Goal: Check status

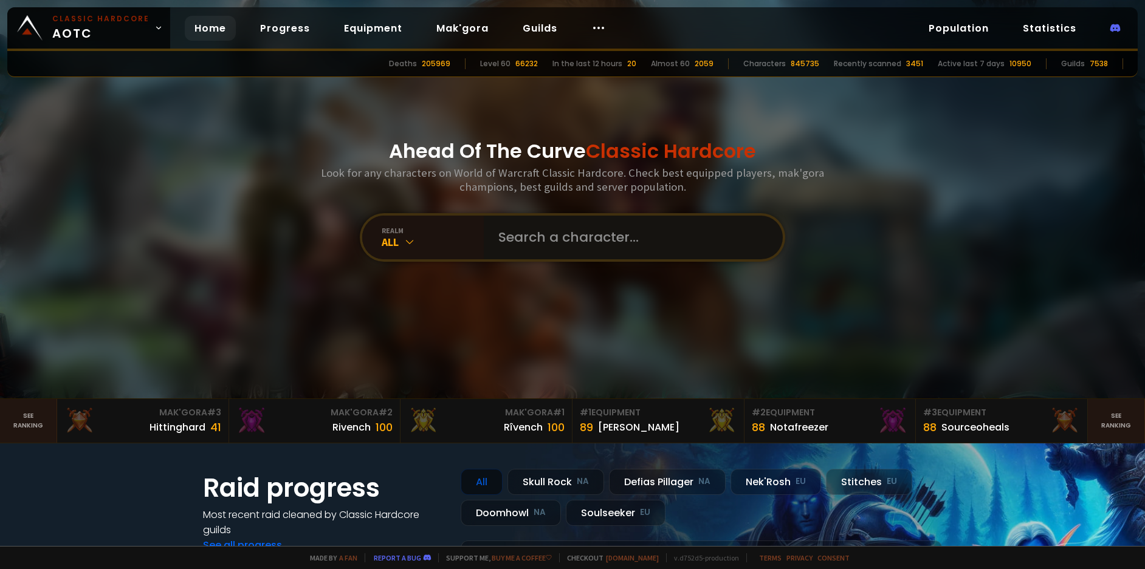
click at [532, 236] on input "text" at bounding box center [629, 238] width 277 height 44
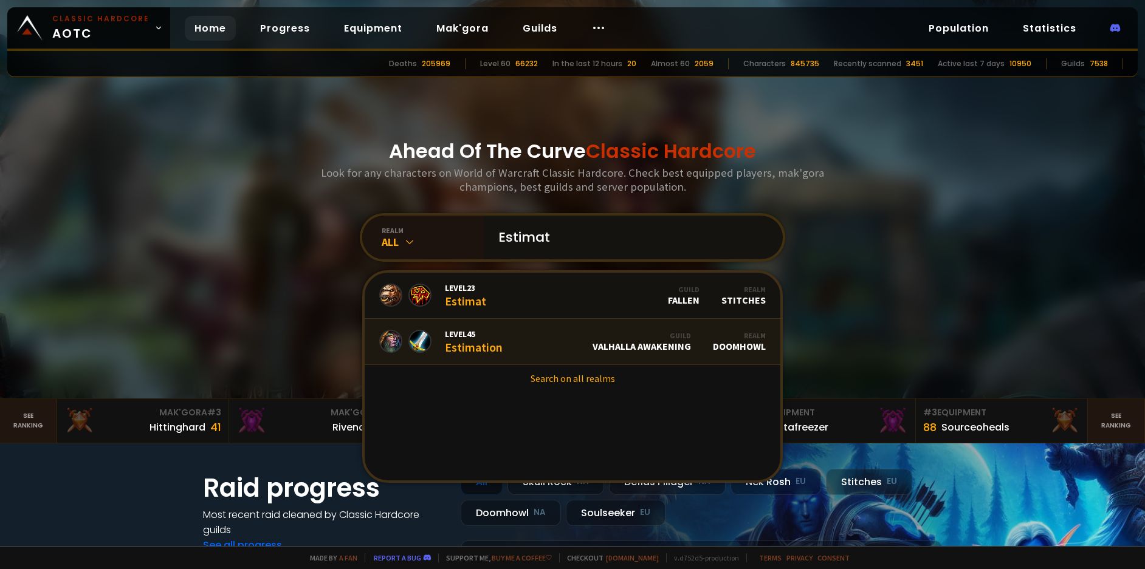
type input "Estimat"
click at [511, 345] on link "Level 45 Estimation Guild Valhalla Awakening Realm Doomhowl" at bounding box center [573, 342] width 416 height 46
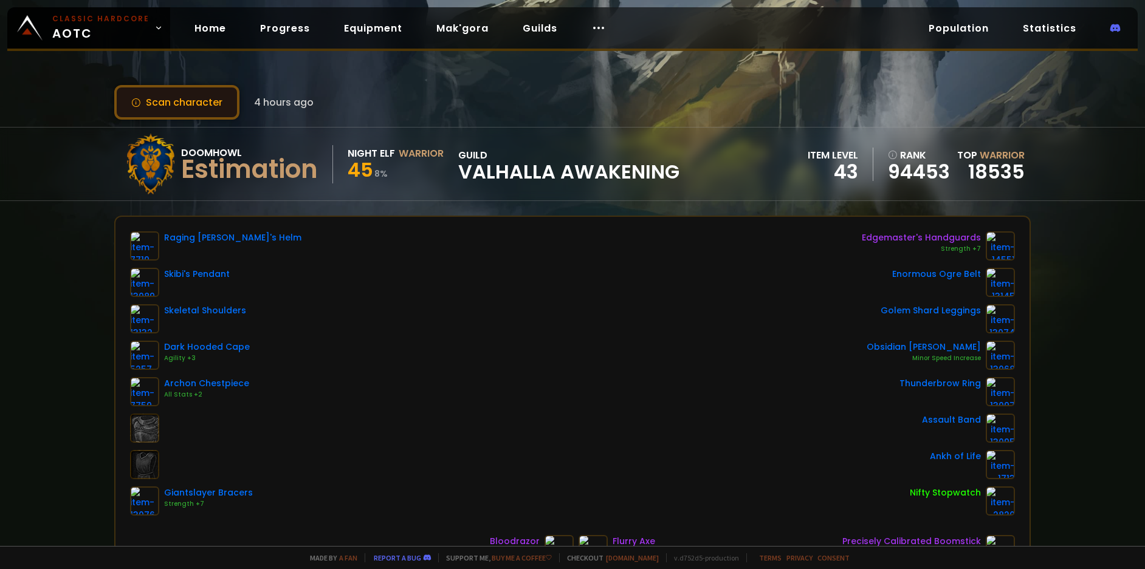
click at [188, 105] on button "Scan character" at bounding box center [176, 102] width 125 height 35
drag, startPoint x: 350, startPoint y: 151, endPoint x: 507, endPoint y: 151, distance: 156.8
click at [507, 151] on div "Doomhowl Estimation Night Elf Warrior 45 8 % guild Valhalla Awakening" at bounding box center [399, 164] width 559 height 61
click at [486, 163] on span "Valhalla Awakening" at bounding box center [568, 172] width 221 height 18
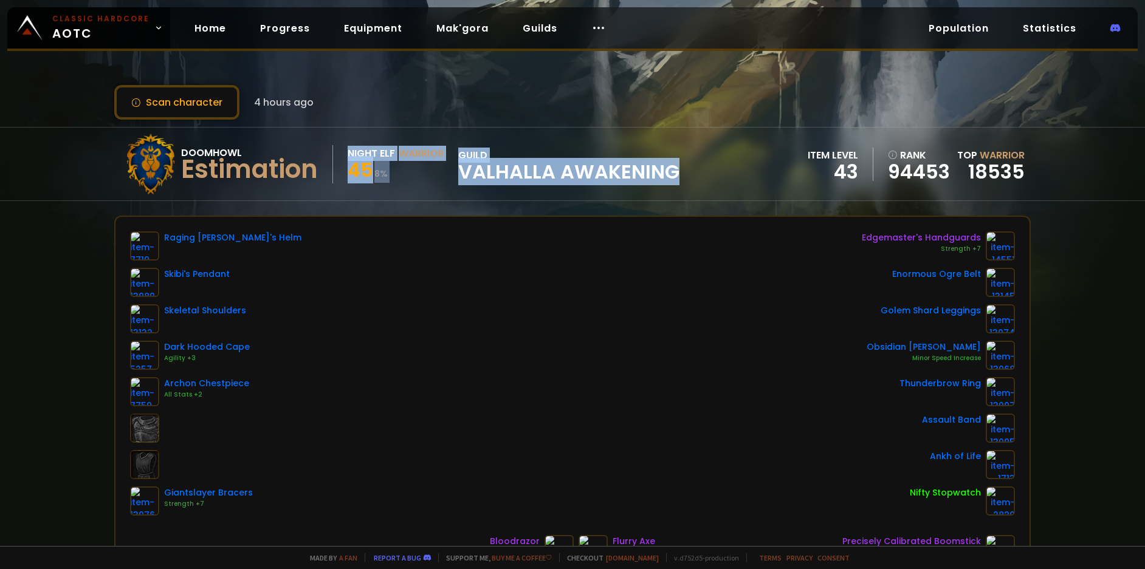
drag, startPoint x: 353, startPoint y: 153, endPoint x: 721, endPoint y: 177, distance: 368.5
click at [721, 177] on div "Doomhowl Estimation Night Elf Warrior 45 8 % guild Valhalla Awakening item leve…" at bounding box center [572, 164] width 916 height 73
drag, startPoint x: 663, startPoint y: 171, endPoint x: 354, endPoint y: 150, distance: 309.5
click at [354, 150] on div "Doomhowl Estimation Night Elf Warrior 45 8 % guild Valhalla Awakening item leve…" at bounding box center [572, 164] width 916 height 73
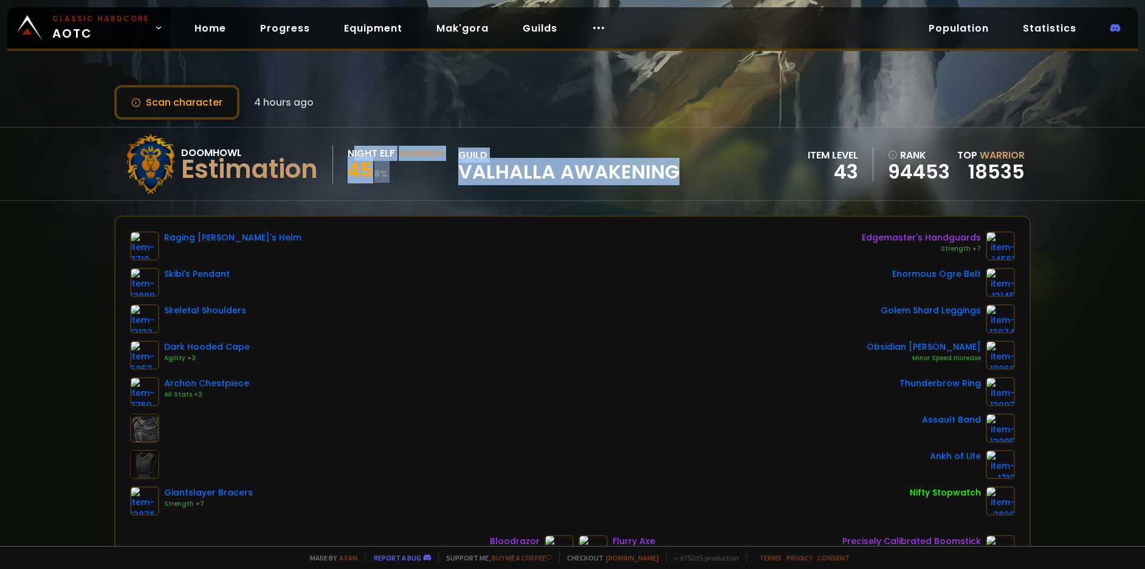
click at [354, 157] on span "45" at bounding box center [361, 169] width 26 height 27
drag, startPoint x: 348, startPoint y: 153, endPoint x: 689, endPoint y: 175, distance: 341.7
click at [689, 175] on div "Doomhowl Estimation Night Elf Warrior 45 8 % guild Valhalla Awakening item leve…" at bounding box center [572, 164] width 916 height 73
click at [690, 175] on div "Doomhowl Estimation Night Elf Warrior 45 8 % guild Valhalla Awakening item leve…" at bounding box center [572, 164] width 916 height 73
